Goal: Navigation & Orientation: Find specific page/section

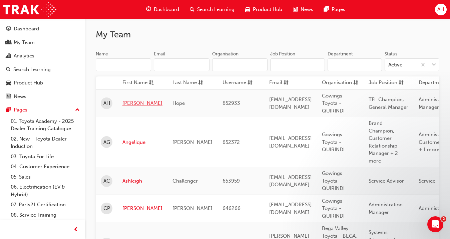
click at [130, 103] on link "[PERSON_NAME]" at bounding box center [143, 103] width 40 height 8
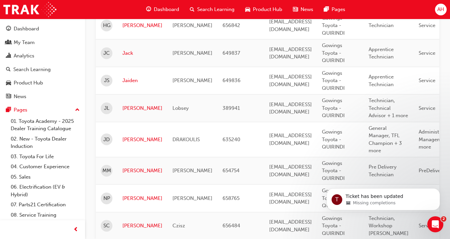
scroll to position [307, 0]
click at [129, 113] on link "[PERSON_NAME]" at bounding box center [143, 109] width 40 height 8
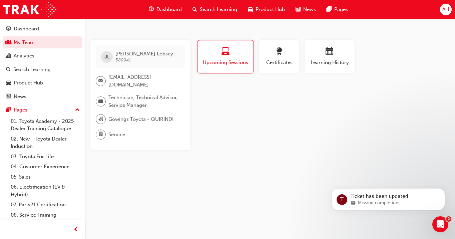
click at [231, 62] on span "Upcoming Sessions" at bounding box center [226, 63] width 46 height 8
